Goal: Register for event/course

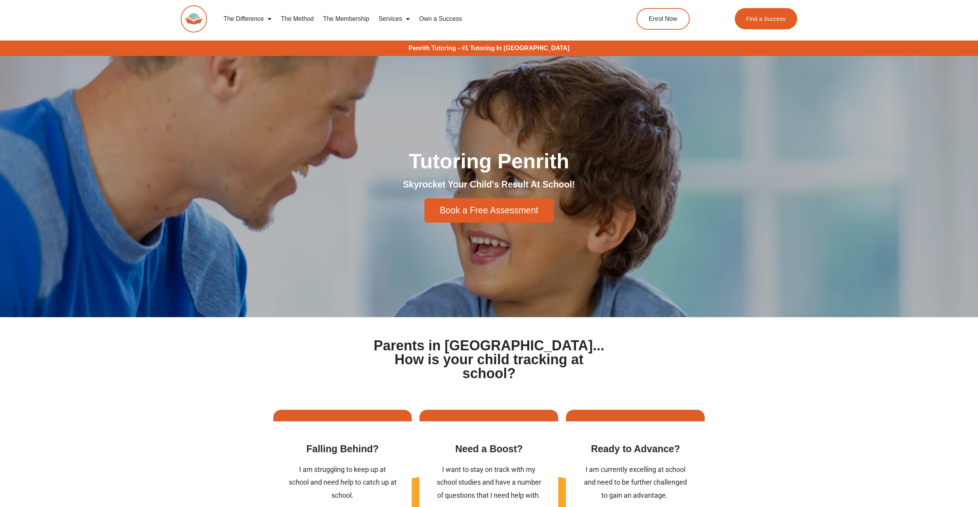
click at [270, 20] on span "Menu" at bounding box center [268, 19] width 8 height 14
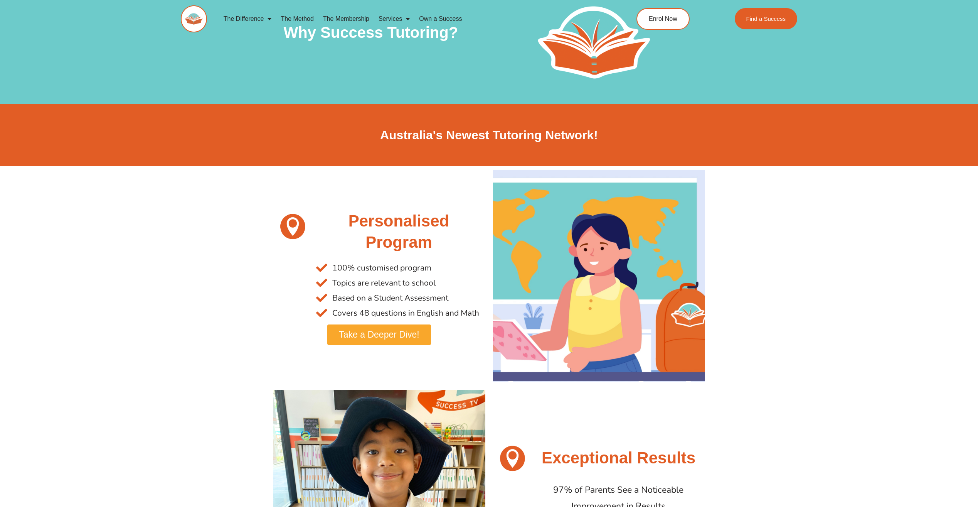
click at [365, 19] on link "The Membership" at bounding box center [346, 19] width 56 height 18
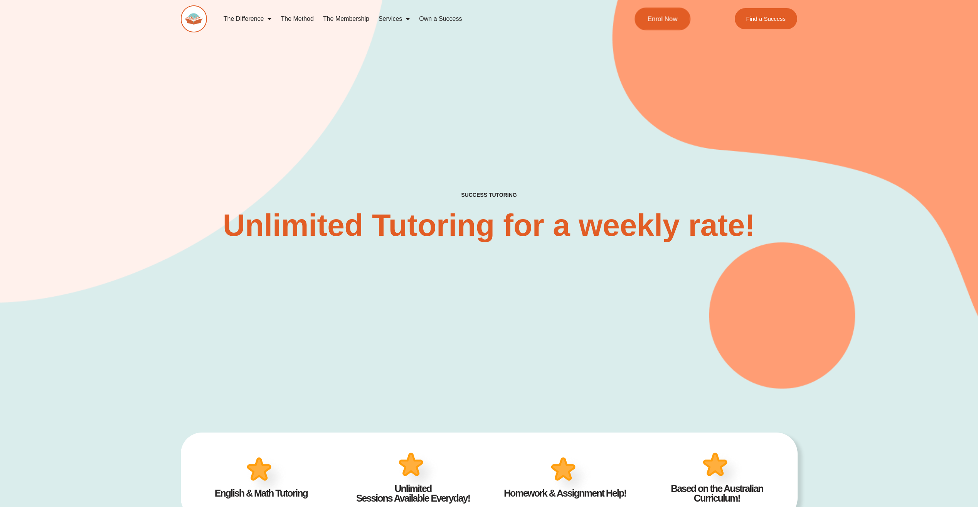
click at [667, 22] on span "Enrol Now" at bounding box center [663, 18] width 30 height 7
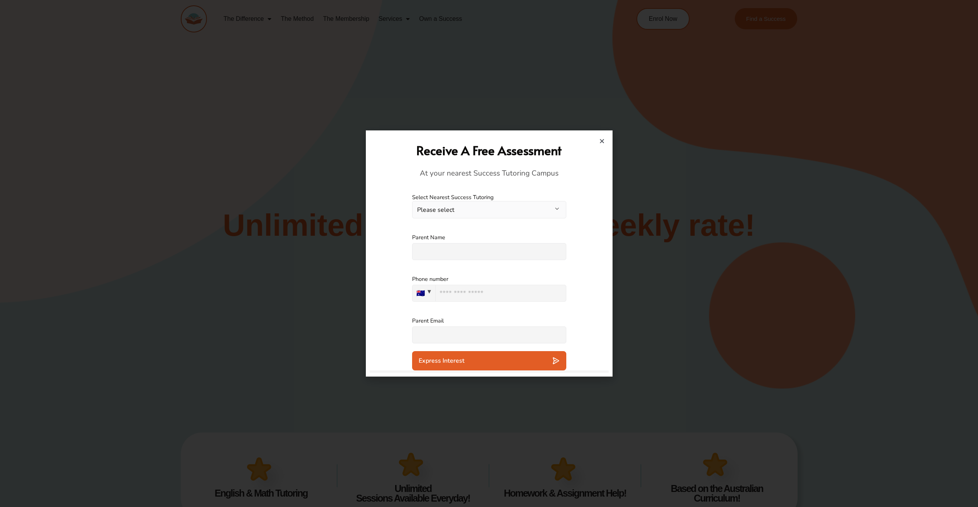
click at [522, 222] on div "**********" at bounding box center [489, 206] width 154 height 40
click at [526, 217] on button "Please select" at bounding box center [489, 209] width 154 height 17
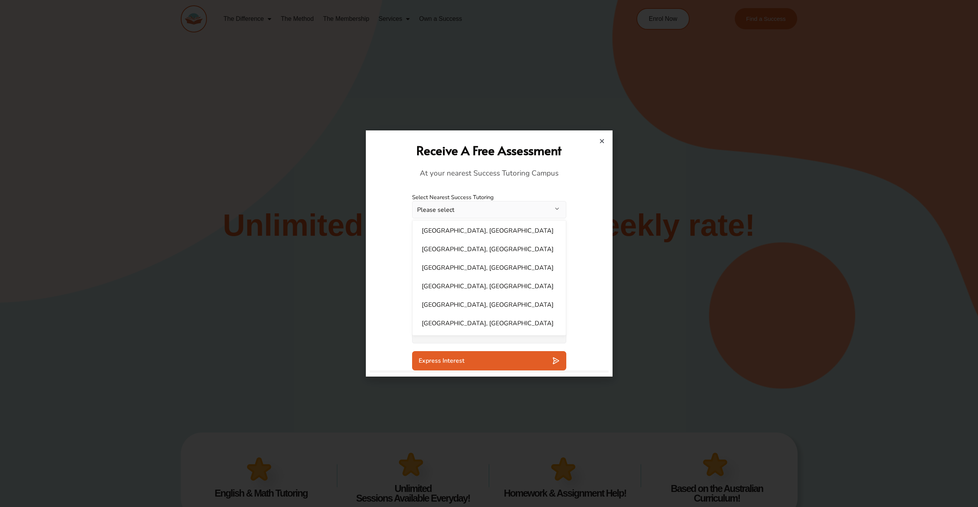
scroll to position [281, 0]
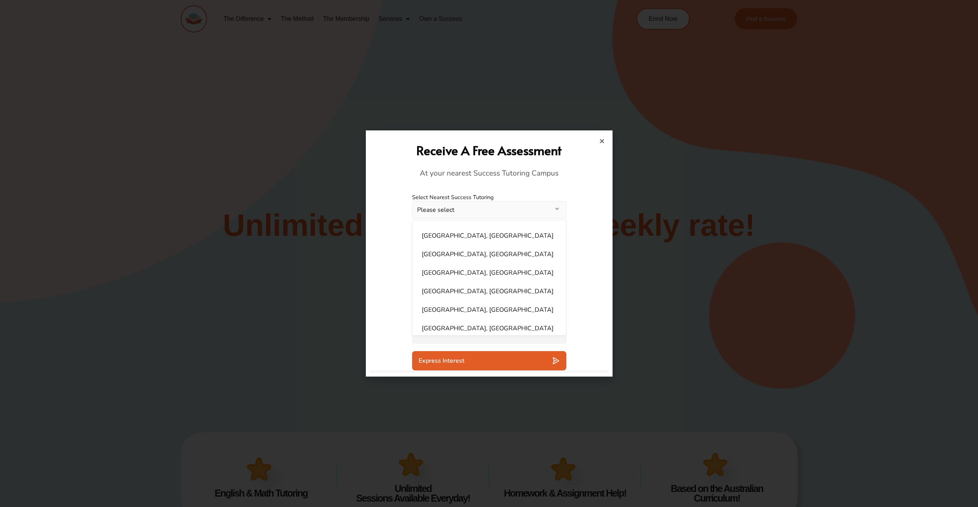
click at [483, 302] on li "Penrith, NSW" at bounding box center [489, 309] width 144 height 15
select select "**********"
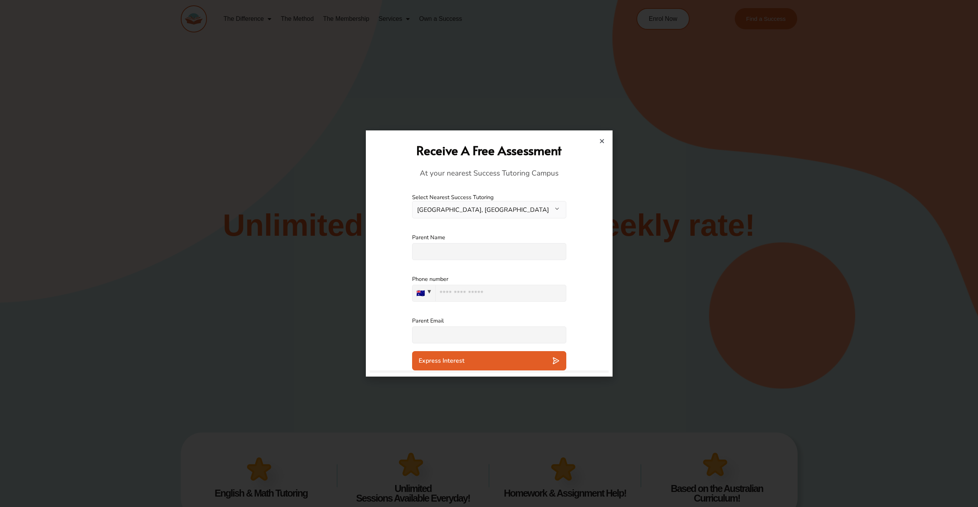
click at [553, 208] on button "Penrith, NSW" at bounding box center [489, 209] width 154 height 17
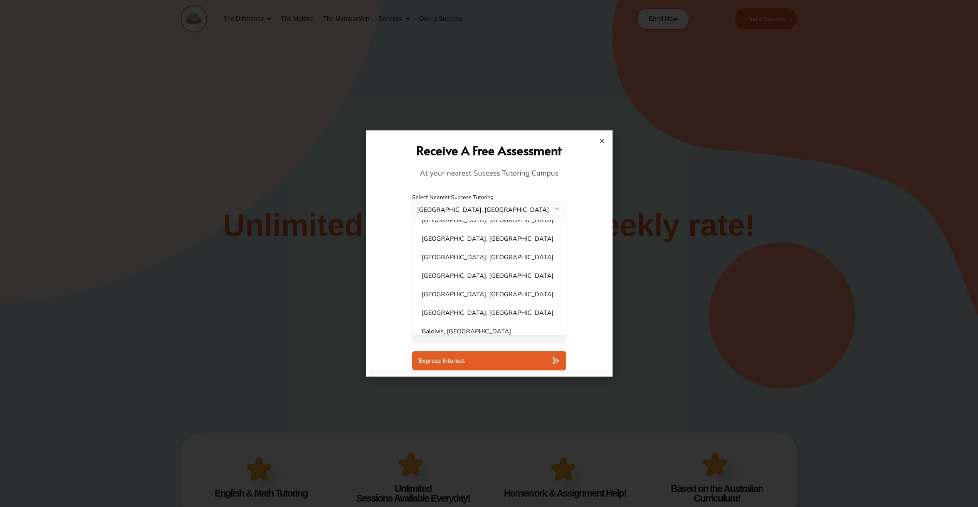
scroll to position [465, 0]
click at [593, 341] on div "Parent Email Please specify an answer" at bounding box center [489, 330] width 239 height 42
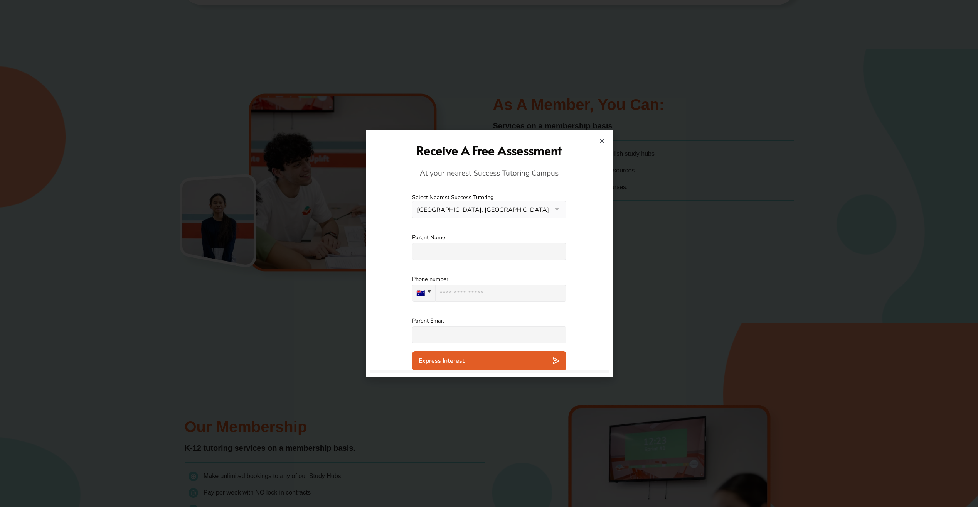
scroll to position [0, 0]
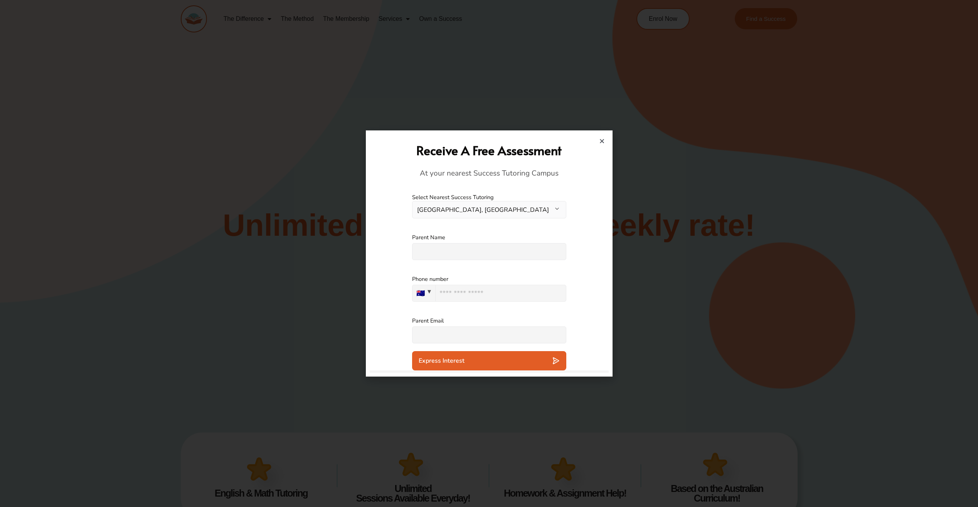
click at [600, 145] on h2 "Receive A Free Assessment" at bounding box center [489, 150] width 231 height 17
click at [604, 140] on icon "Close" at bounding box center [602, 141] width 6 height 6
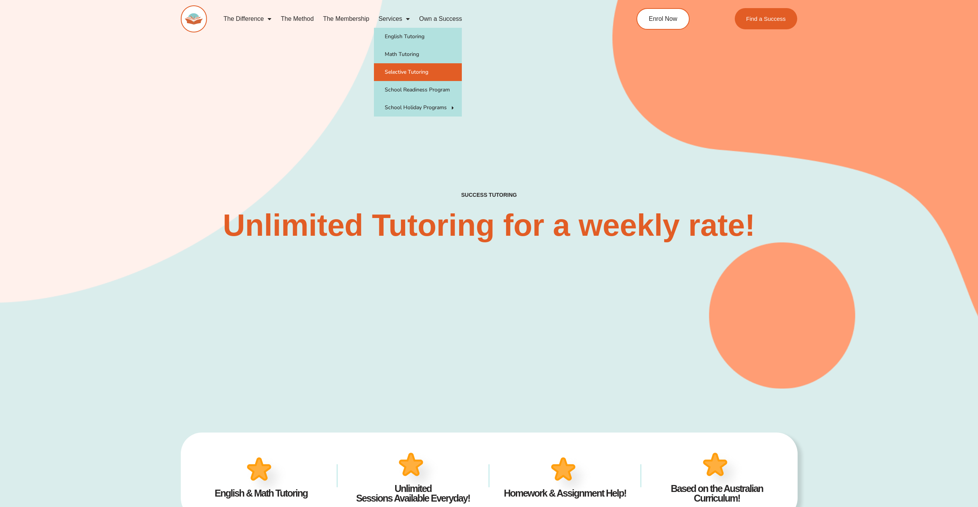
click at [412, 72] on link "Selective Tutoring" at bounding box center [418, 72] width 88 height 18
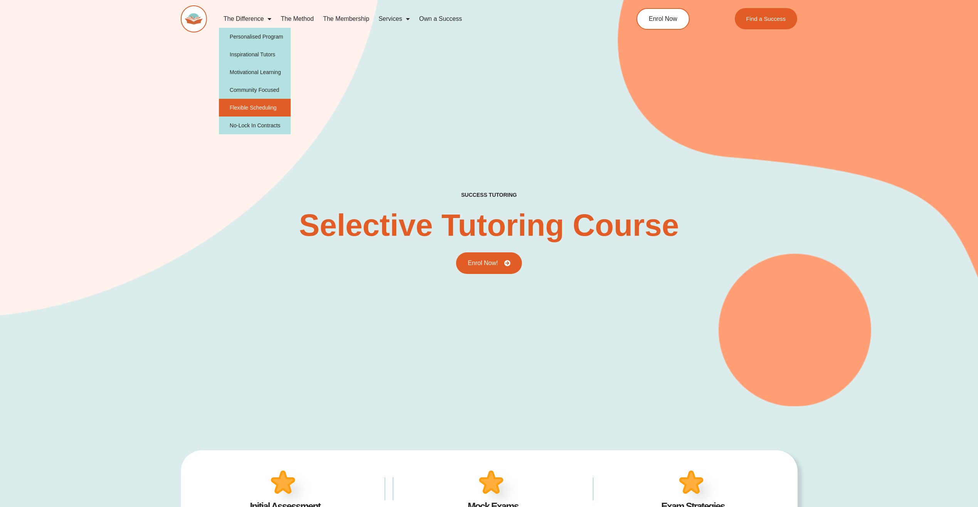
click at [264, 107] on link "Flexible Scheduling" at bounding box center [255, 108] width 72 height 18
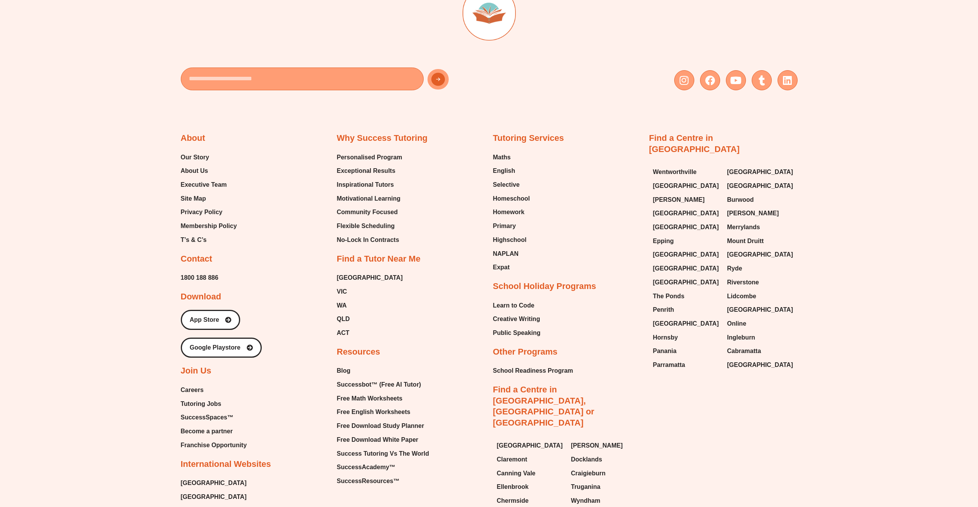
scroll to position [1785, 0]
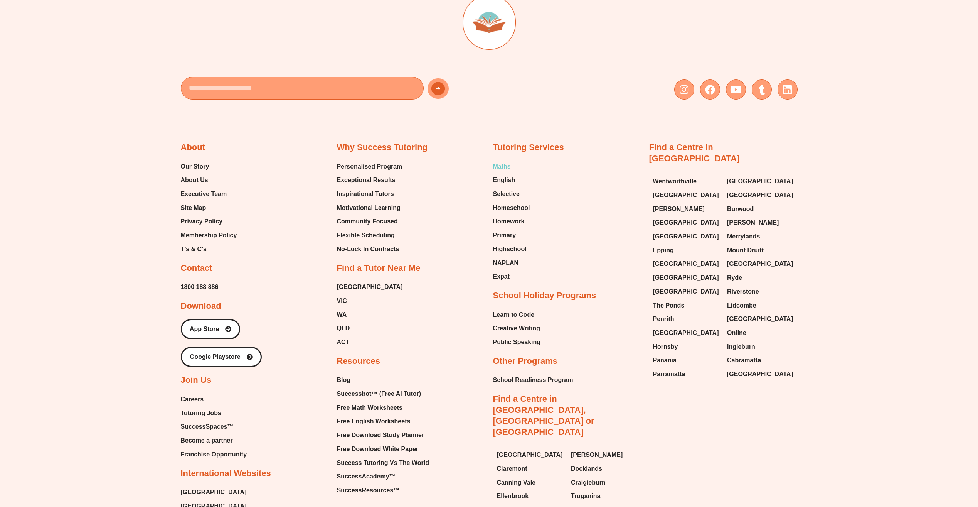
click at [508, 161] on span "Maths" at bounding box center [502, 167] width 18 height 12
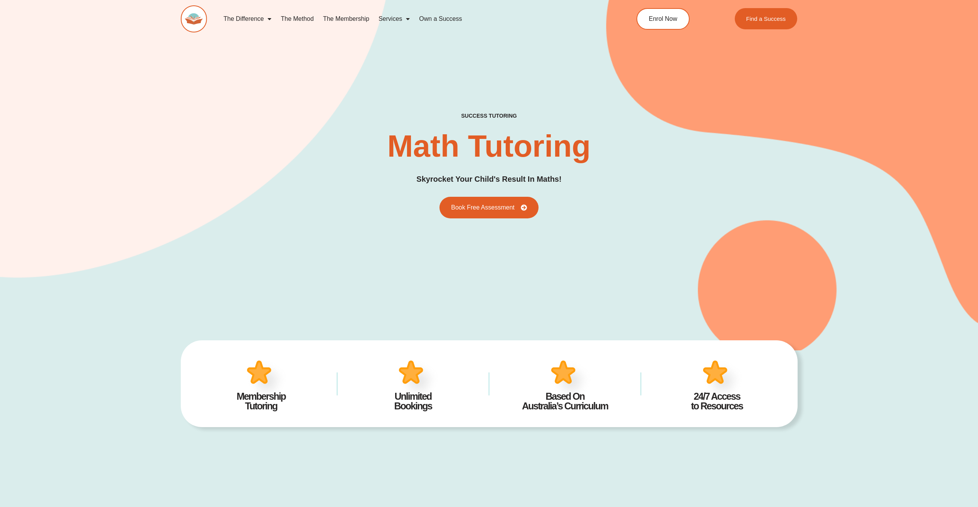
click at [505, 195] on div "success tutoring Math Tutoring Skyrocket Your Child's Result In Maths! Book Fre…" at bounding box center [489, 166] width 617 height 106
click at [509, 208] on span "Book Free Assessment" at bounding box center [482, 207] width 70 height 7
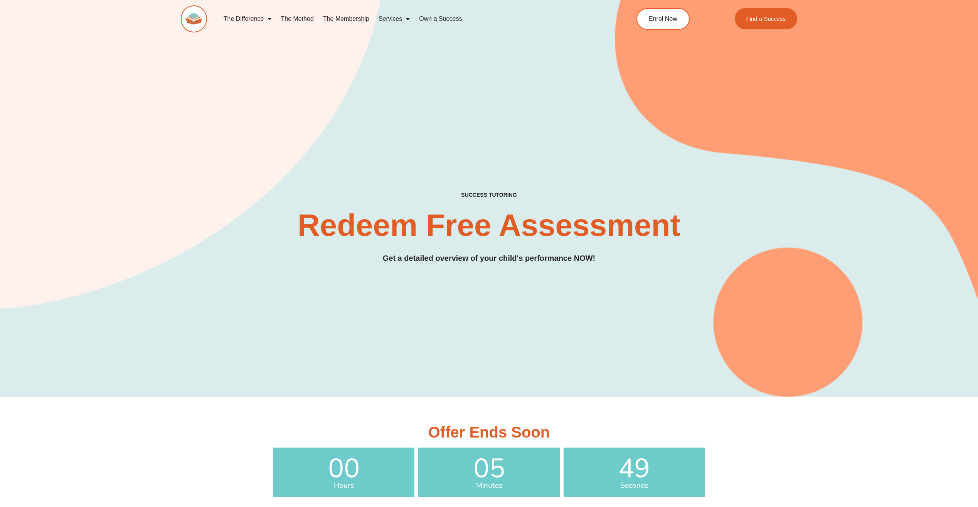
click at [503, 186] on div "SUCCESS TUTORING​ Redeem Free Assessment Get a detailed overview of your child'…" at bounding box center [489, 188] width 617 height 416
click at [497, 244] on div "SUCCESS TUTORING​ Redeem Free Assessment Get a detailed overview of your child'…" at bounding box center [489, 228] width 617 height 72
click at [357, 22] on link "The Membership" at bounding box center [346, 19] width 56 height 18
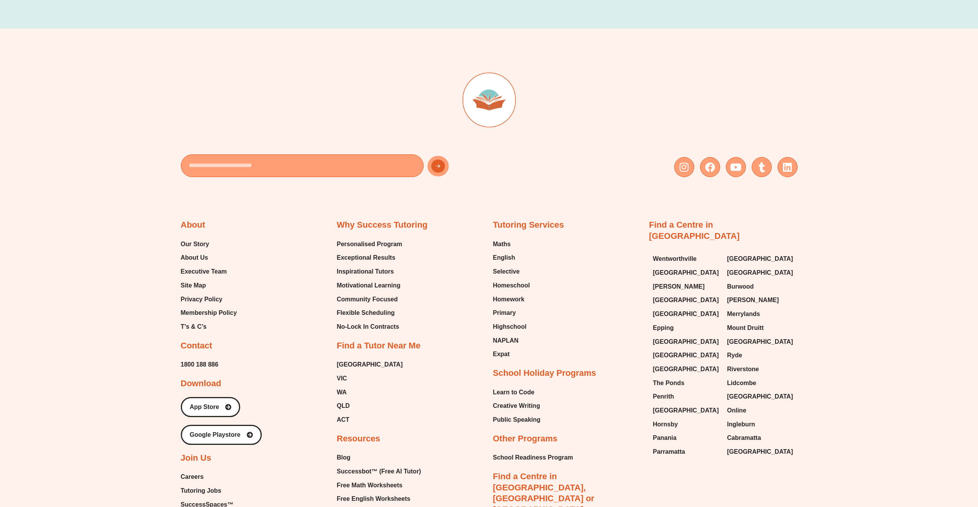
scroll to position [2144, 0]
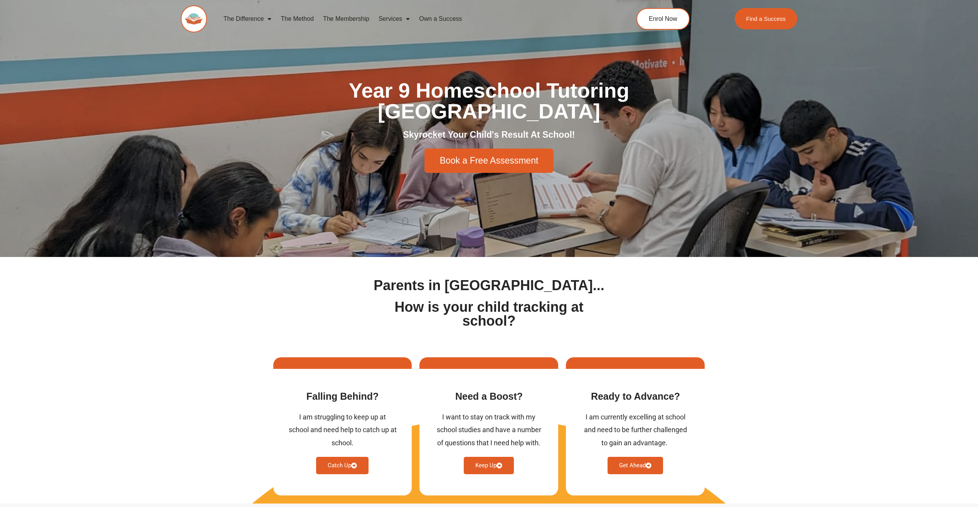
click at [757, 333] on section "Parents in [GEOGRAPHIC_DATA]... How is your child tracking at school?" at bounding box center [489, 303] width 978 height 92
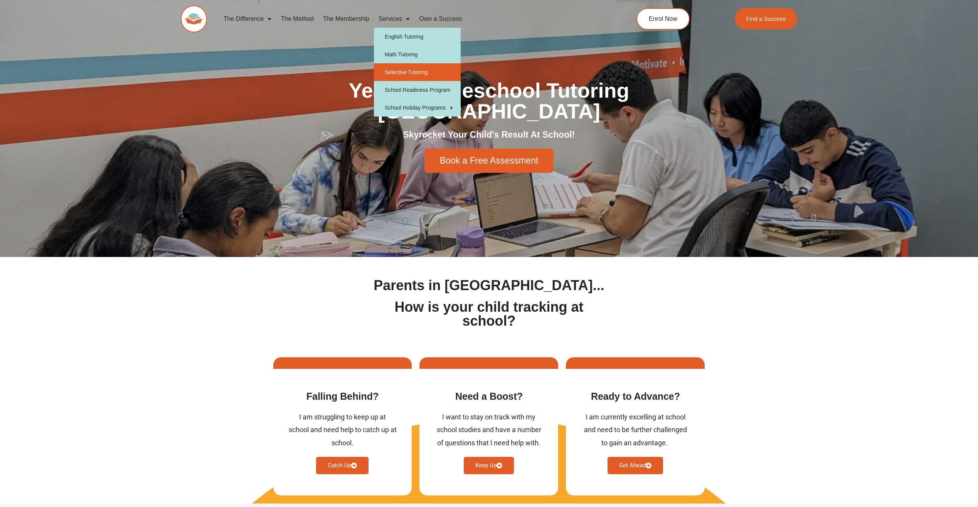
click at [402, 70] on link "Selective Tutoring" at bounding box center [417, 72] width 87 height 18
